Goal: Task Accomplishment & Management: Manage account settings

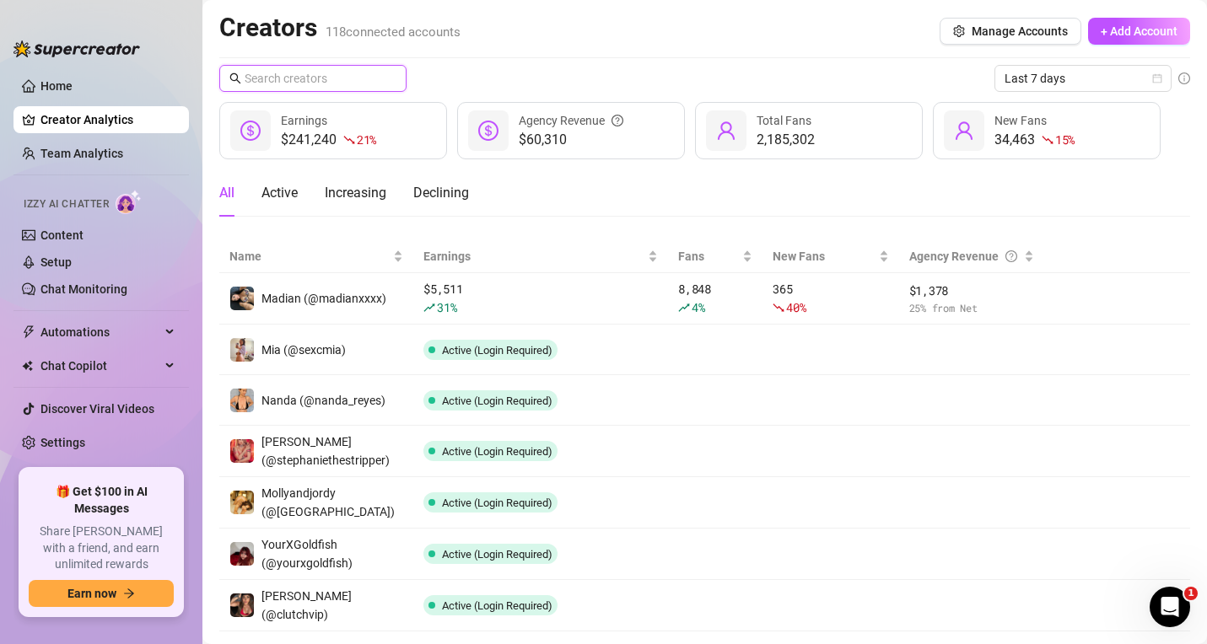
click at [300, 82] on input "text" at bounding box center [314, 78] width 138 height 19
paste input "maeurnfilipina"
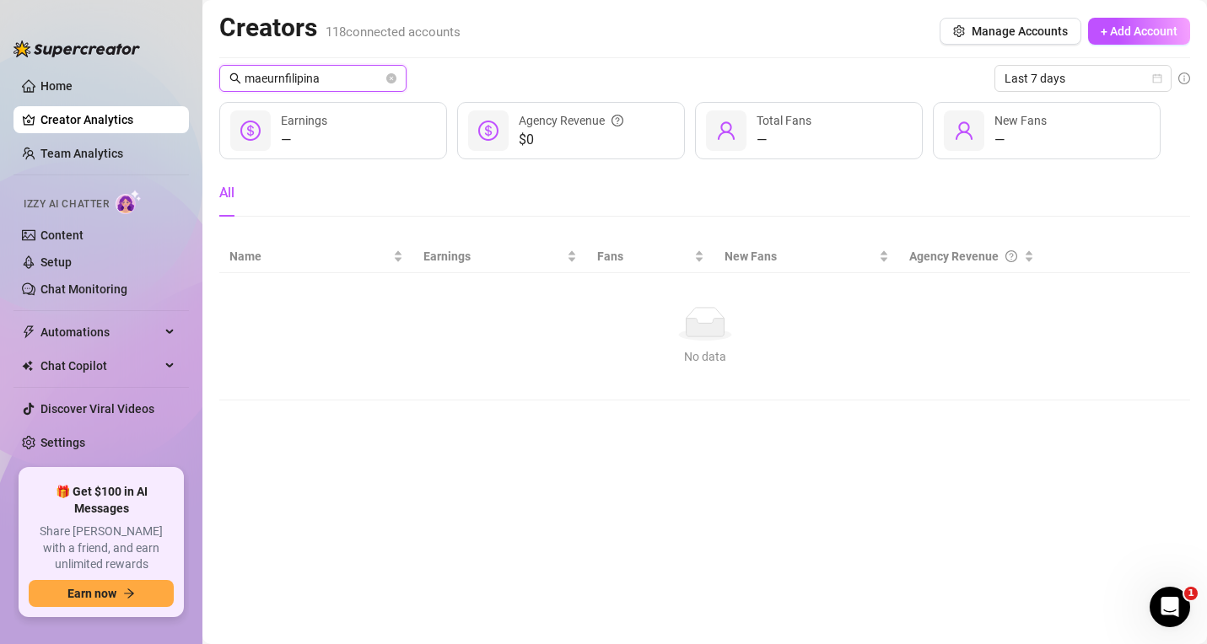
drag, startPoint x: 320, startPoint y: 85, endPoint x: 270, endPoint y: 105, distance: 53.7
click at [270, 105] on div "maeurnfilipina Last 7 days — Earnings $0 Agency Revenue — Total Fans — New Fans…" at bounding box center [704, 233] width 971 height 336
type input "mae"
click at [1110, 36] on span "+ Add Account" at bounding box center [1139, 30] width 77 height 13
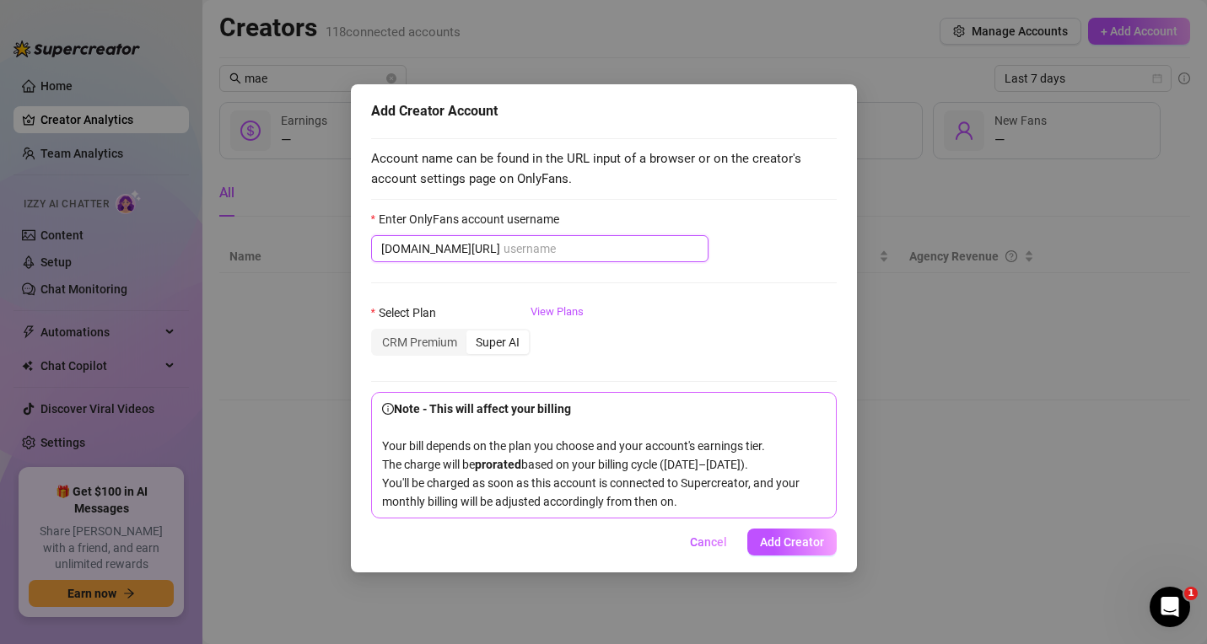
paste input "maeurnfilipina"
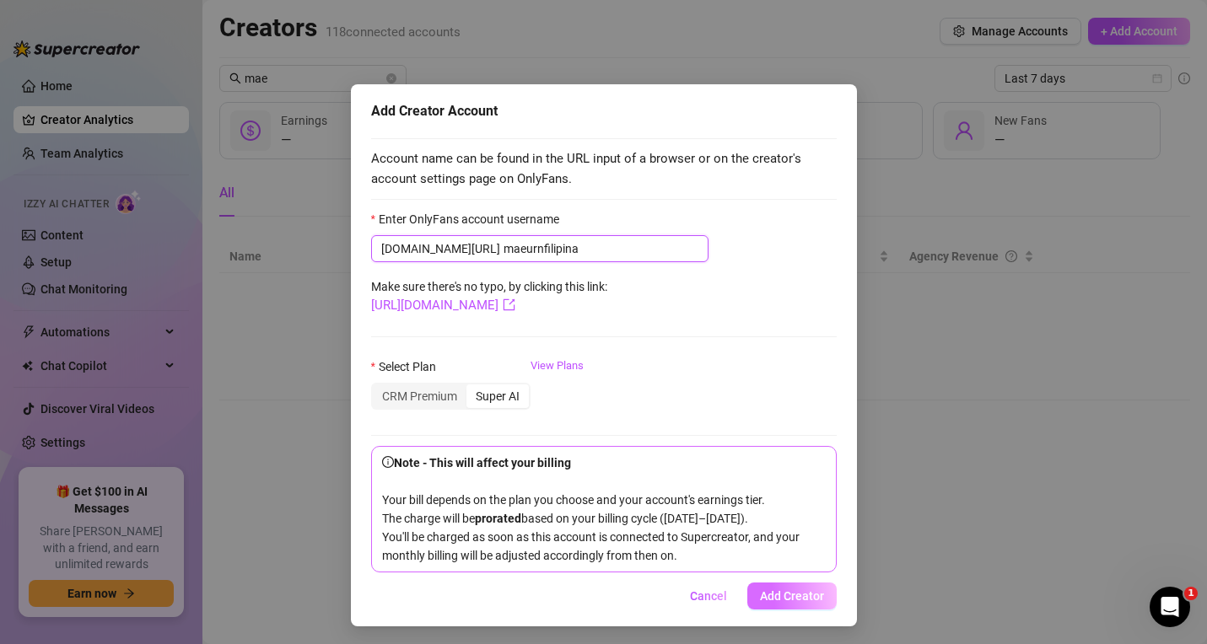
type input "maeurnfilipina"
click at [796, 603] on span "Add Creator" at bounding box center [792, 596] width 64 height 13
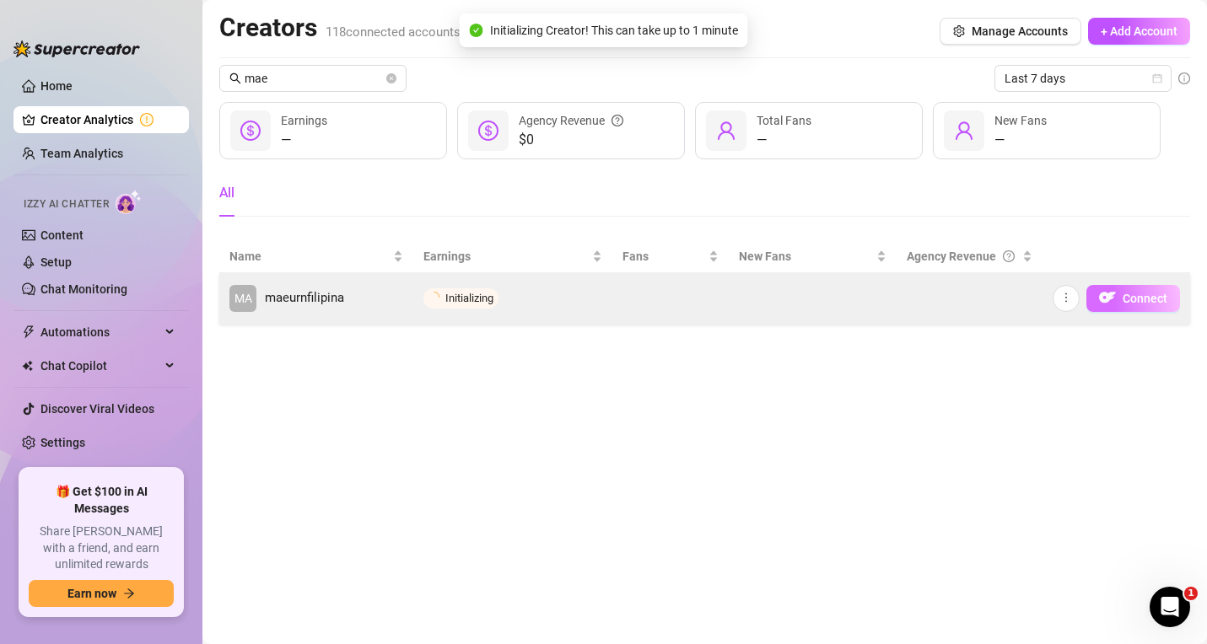
click at [1148, 301] on span "Connect" at bounding box center [1145, 298] width 45 height 13
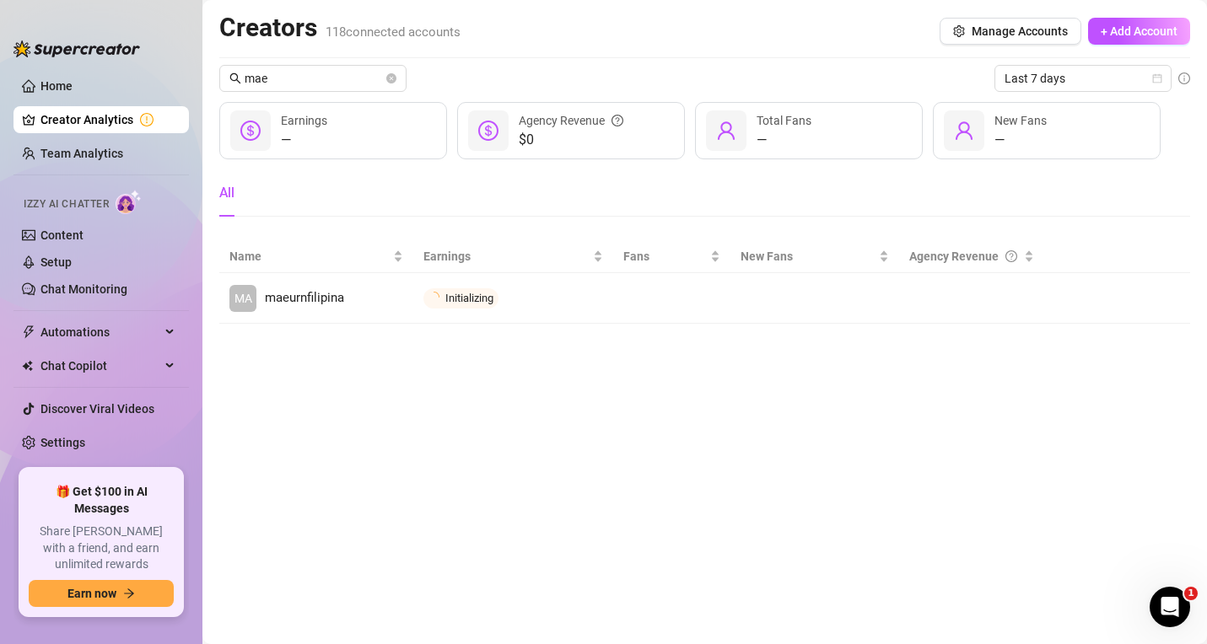
click at [1085, 358] on main "Creators 118 connected accounts Manage Accounts + Add Account mae Last 7 days —…" at bounding box center [704, 322] width 1004 height 644
click at [1016, 393] on main "Creators 118 connected accounts Manage Accounts + Add Account mae Last 7 days —…" at bounding box center [704, 322] width 1004 height 644
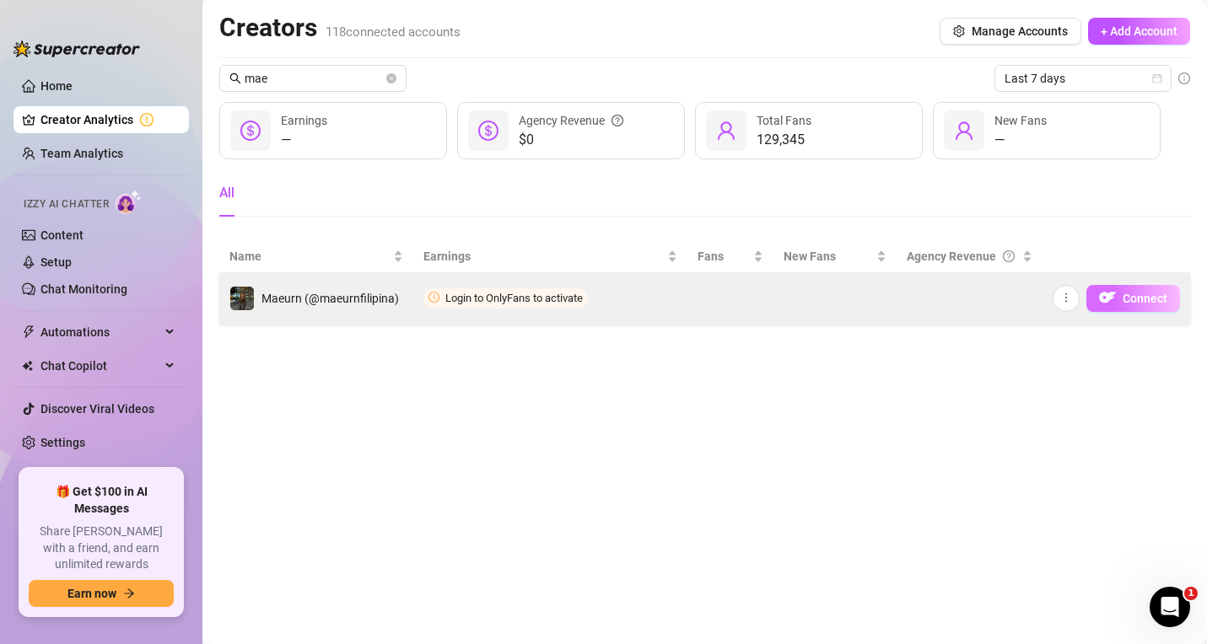
click at [1110, 299] on img "button" at bounding box center [1107, 297] width 17 height 17
click at [1128, 298] on span "Connect" at bounding box center [1145, 298] width 45 height 13
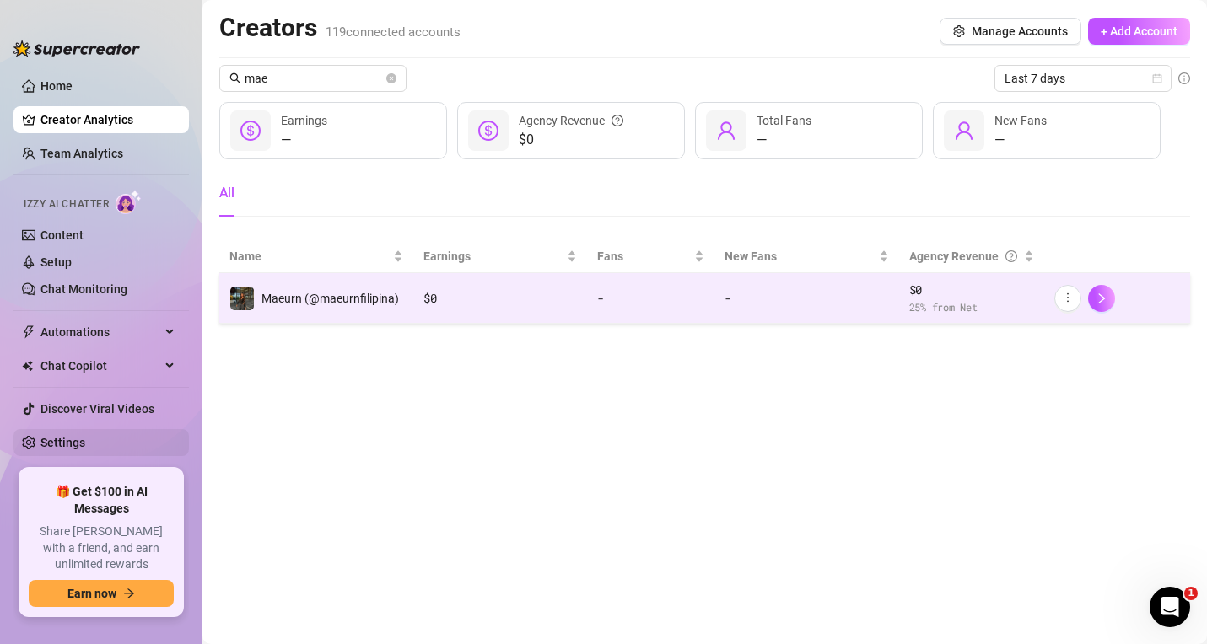
click at [63, 436] on link "Settings" at bounding box center [62, 442] width 45 height 13
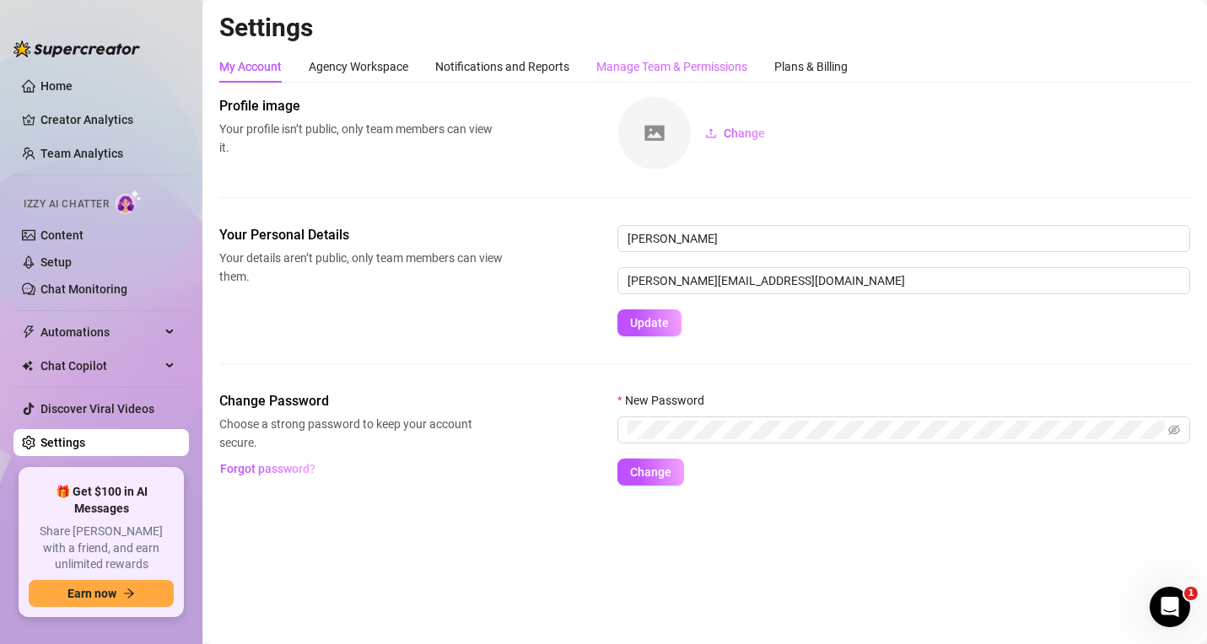
click at [703, 77] on div "Manage Team & Permissions" at bounding box center [671, 67] width 151 height 32
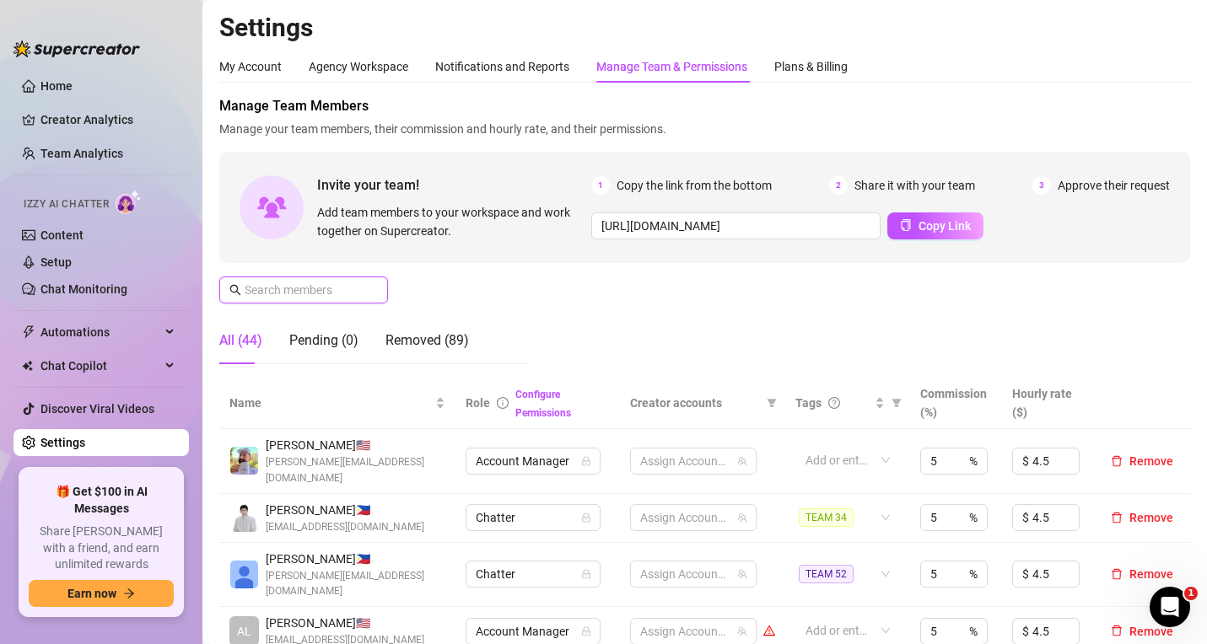
click at [303, 293] on input "text" at bounding box center [305, 290] width 120 height 19
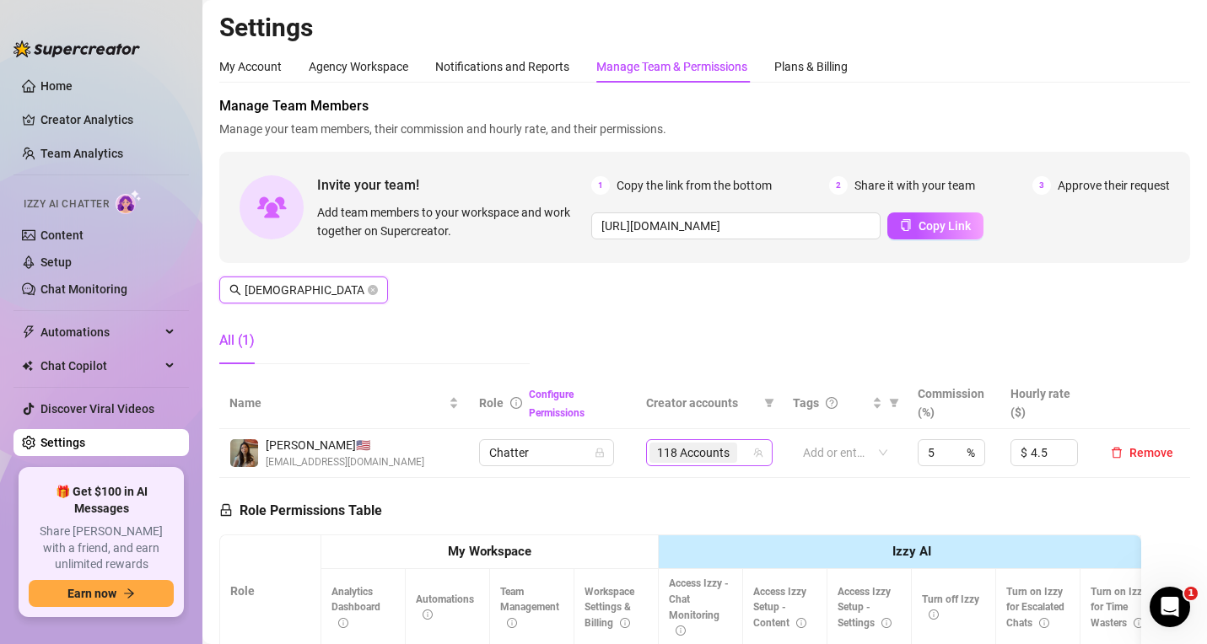
click at [698, 458] on span "118 Accounts" at bounding box center [693, 453] width 73 height 19
type input "[DEMOGRAPHIC_DATA]"
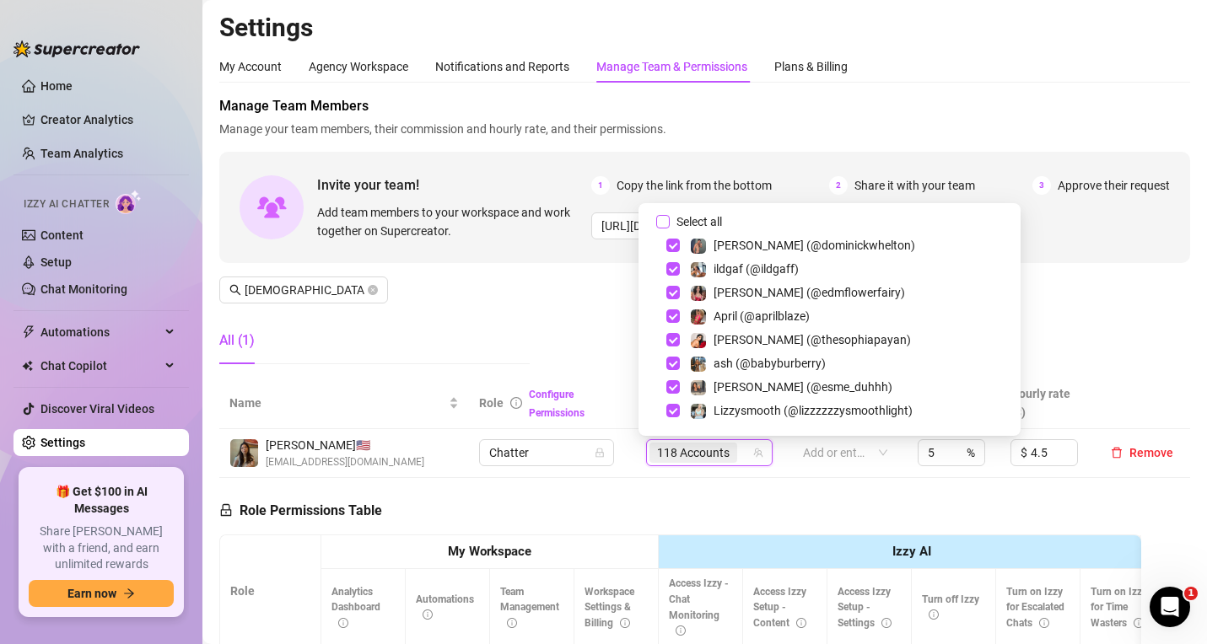
click at [663, 222] on input "Select all" at bounding box center [662, 221] width 13 height 13
checkbox input "true"
click at [318, 295] on input "[DEMOGRAPHIC_DATA]" at bounding box center [305, 290] width 120 height 19
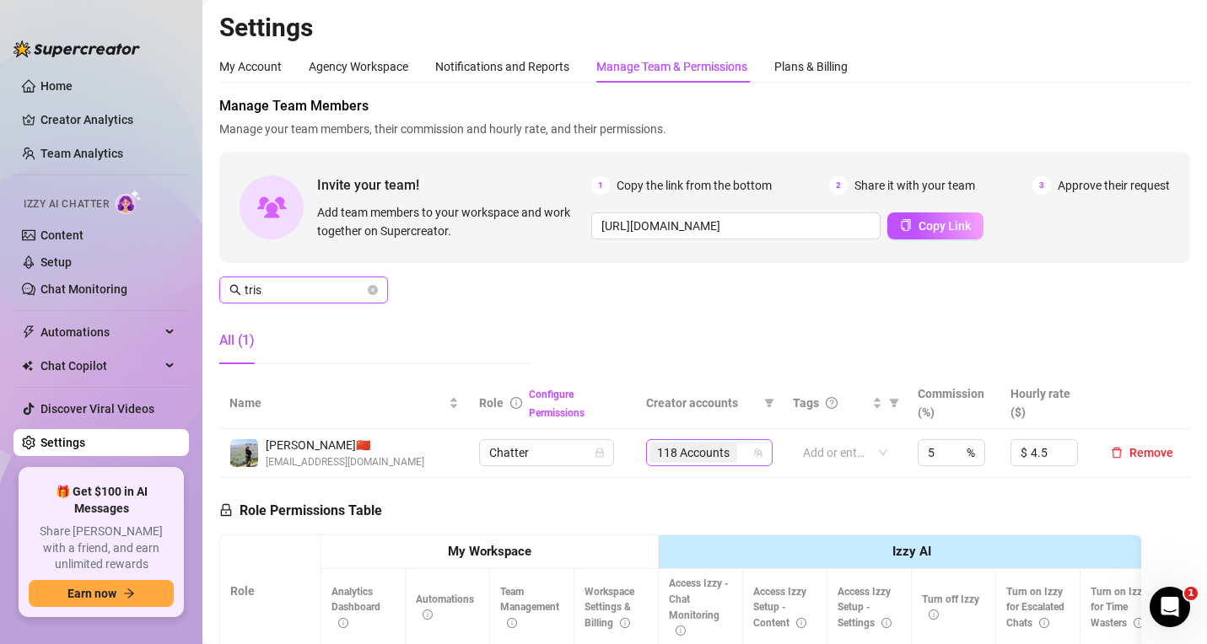
click at [726, 453] on span "118 Accounts" at bounding box center [693, 453] width 88 height 20
type input "tris"
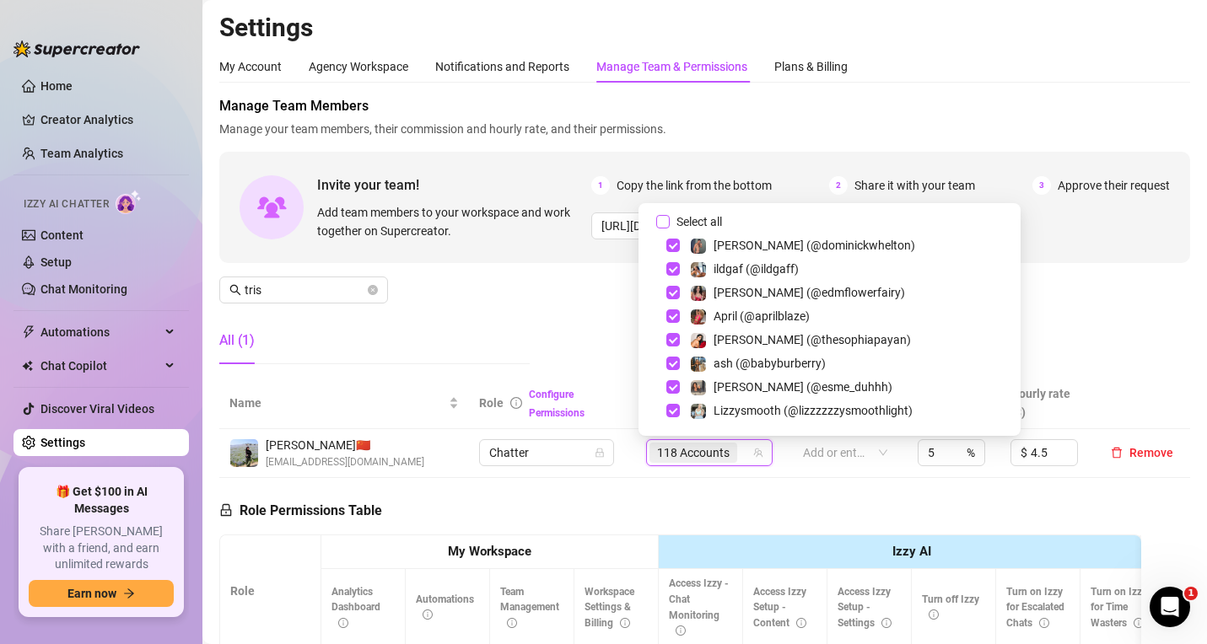
click at [664, 215] on input "Select all" at bounding box center [662, 221] width 13 height 13
checkbox input "true"
click at [281, 283] on input "tris" at bounding box center [305, 290] width 120 height 19
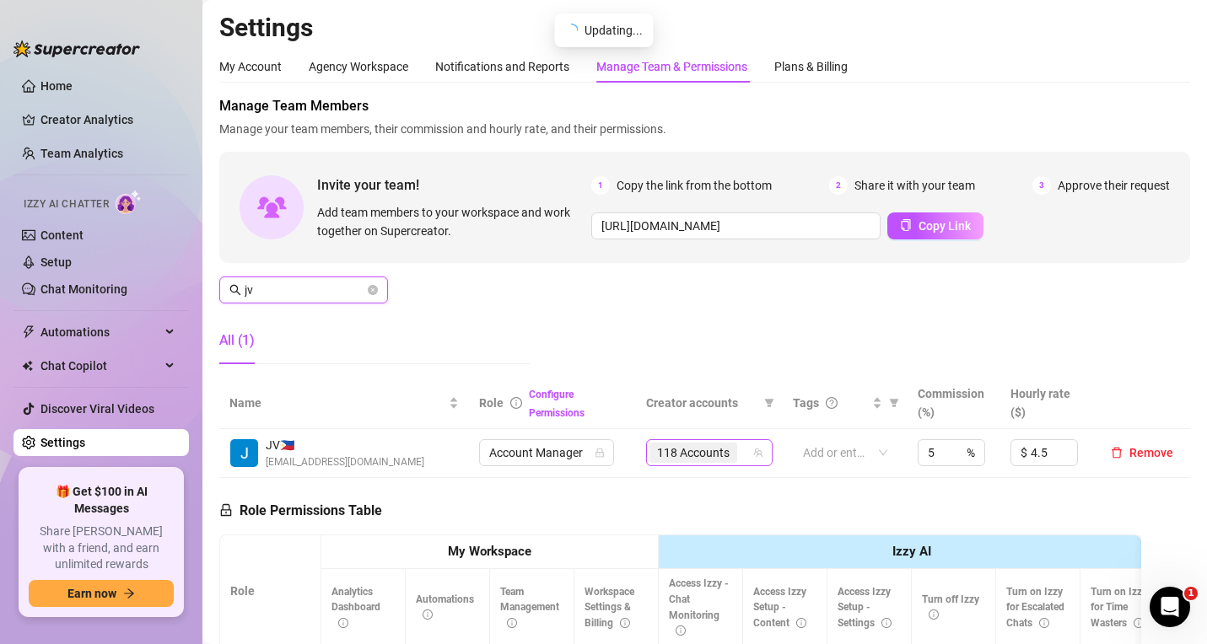
click at [728, 455] on span "118 Accounts" at bounding box center [693, 453] width 88 height 20
type input "jv"
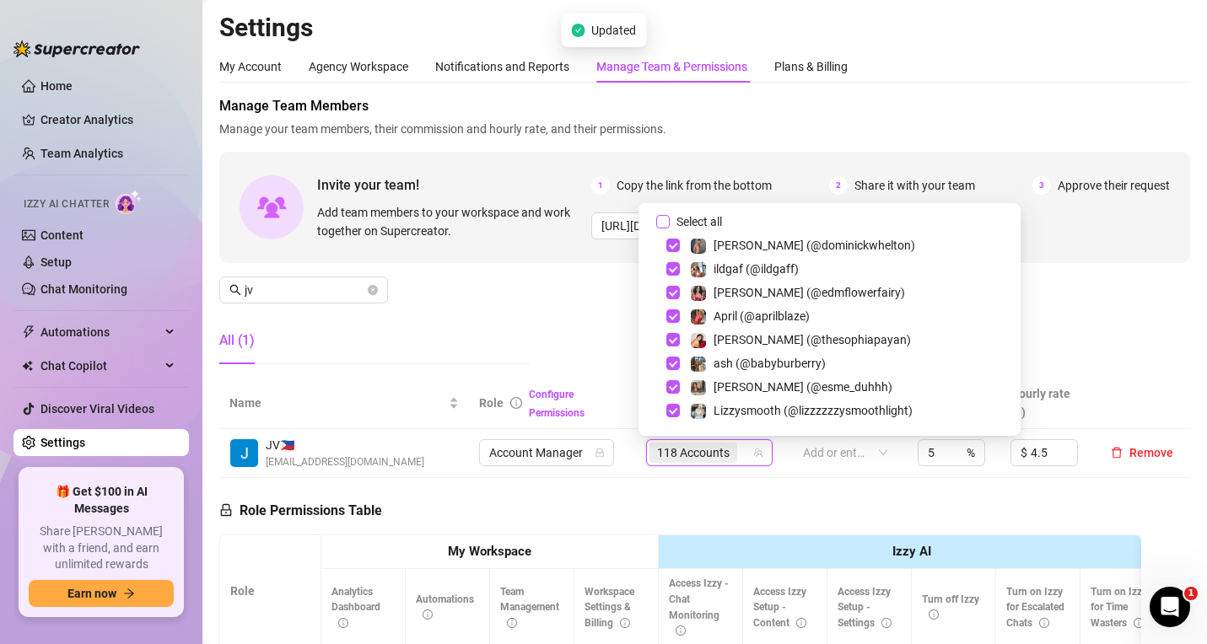
click at [665, 223] on input "Select all" at bounding box center [662, 221] width 13 height 13
checkbox input "true"
click at [565, 296] on div "Manage Team Members Manage your team members, their commission and hourly rate,…" at bounding box center [704, 237] width 971 height 282
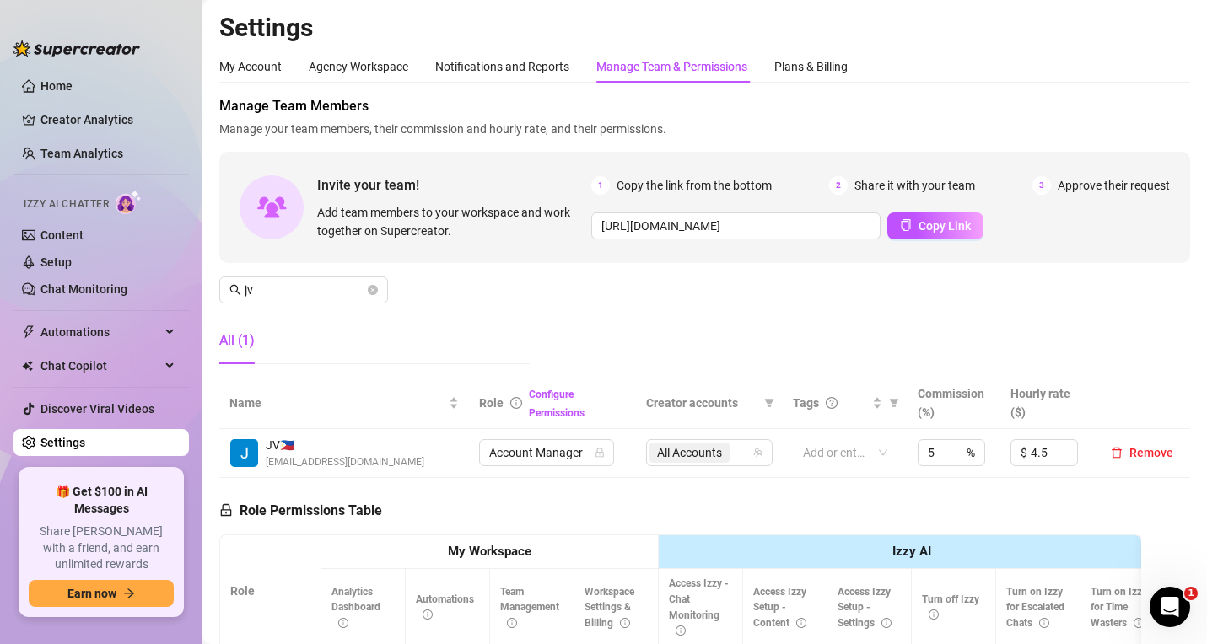
click at [1035, 121] on span "Manage your team members, their commission and hourly rate, and their permissio…" at bounding box center [704, 129] width 971 height 19
